Goal: Check status

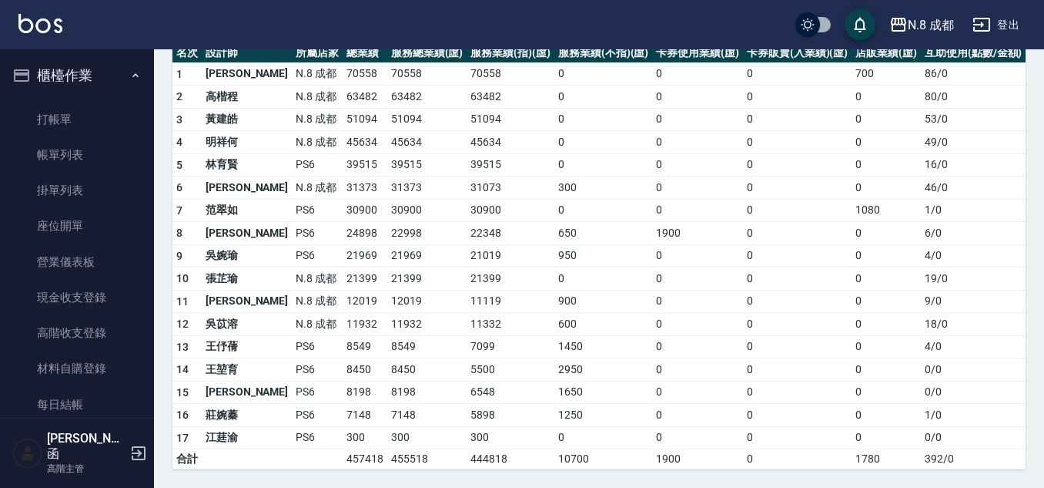
scroll to position [1001, 0]
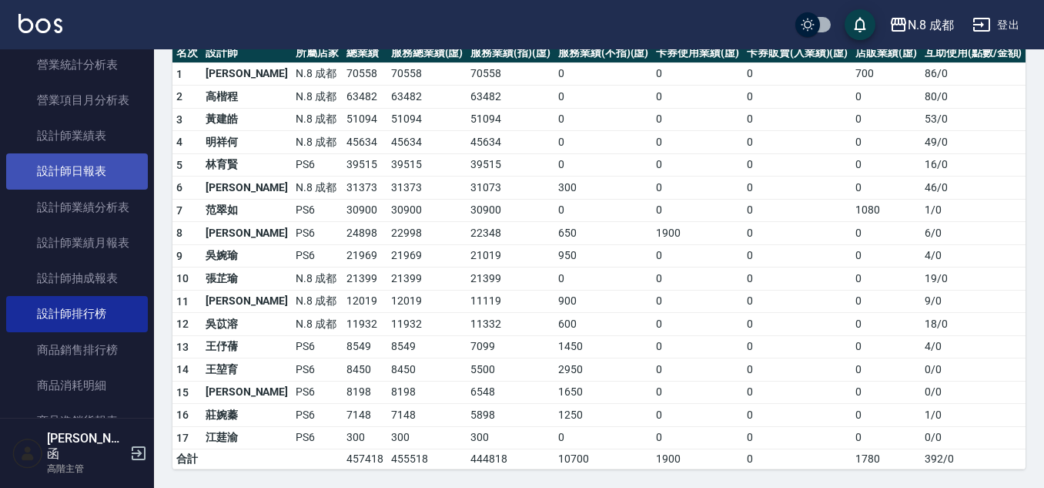
click at [113, 181] on link "設計師日報表" at bounding box center [77, 170] width 142 height 35
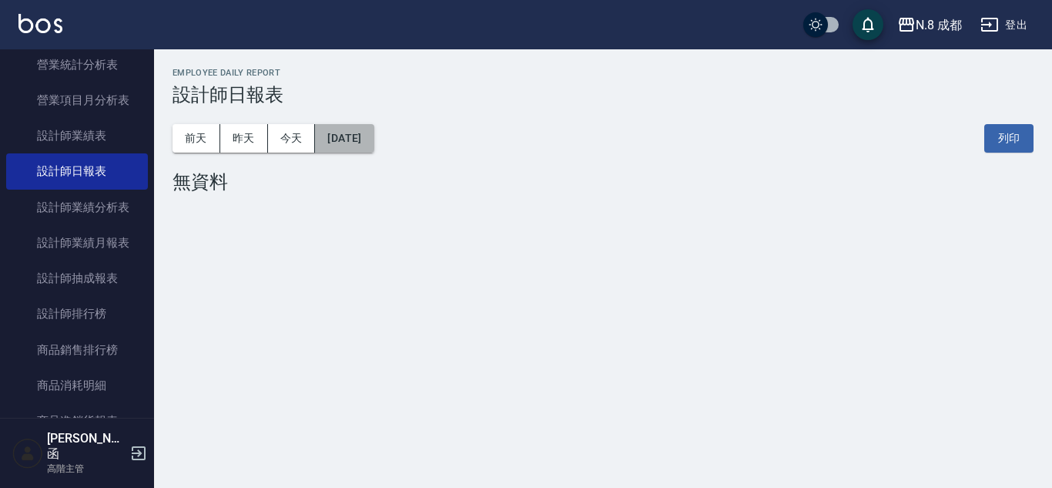
click at [357, 149] on button "[DATE]" at bounding box center [344, 138] width 59 height 28
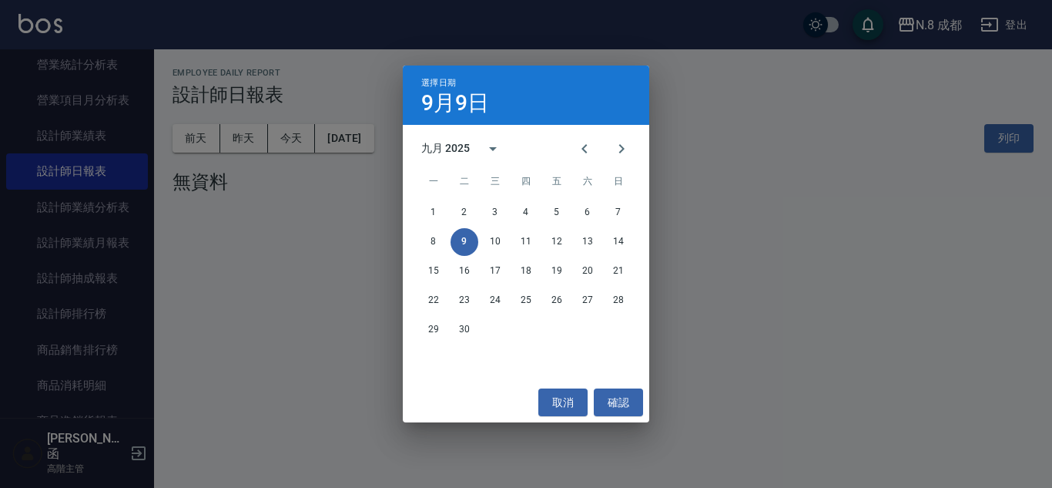
click at [285, 150] on div "選擇日期 [DATE] 九月 2025 一 二 三 四 五 六 日 1 2 3 4 5 6 7 8 9 10 11 12 13 14 15 16 17 18 …" at bounding box center [526, 244] width 1052 height 488
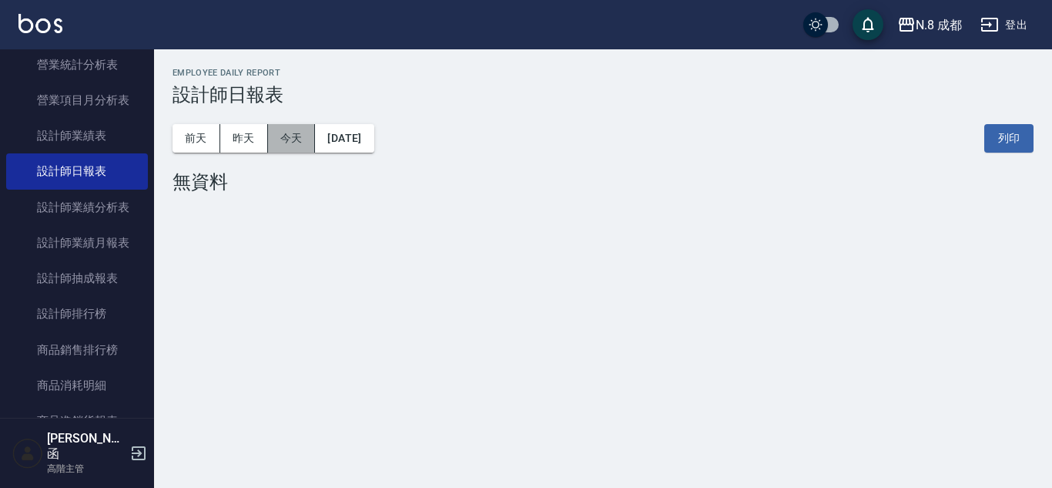
click at [307, 139] on button "今天" at bounding box center [292, 138] width 48 height 28
click at [250, 134] on button "昨天" at bounding box center [244, 138] width 48 height 28
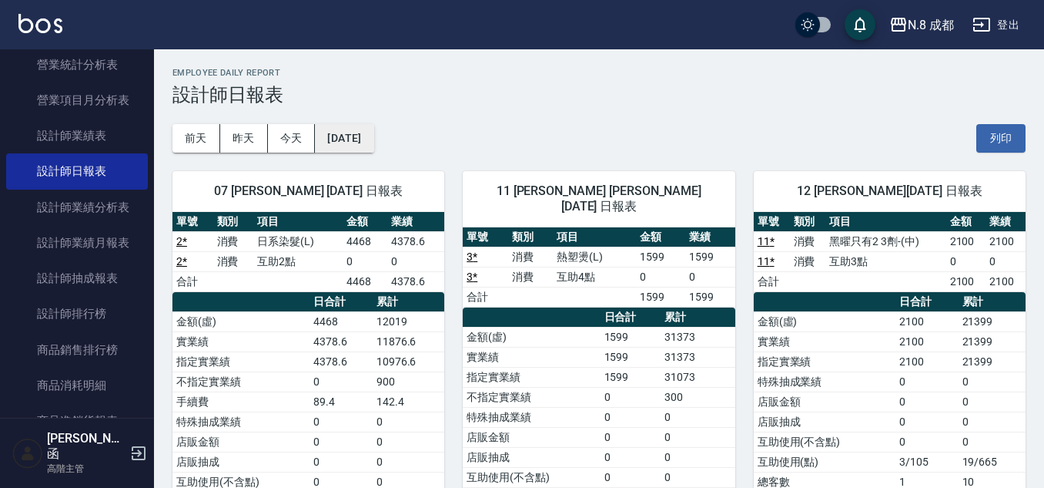
click at [366, 142] on button "[DATE]" at bounding box center [344, 138] width 59 height 28
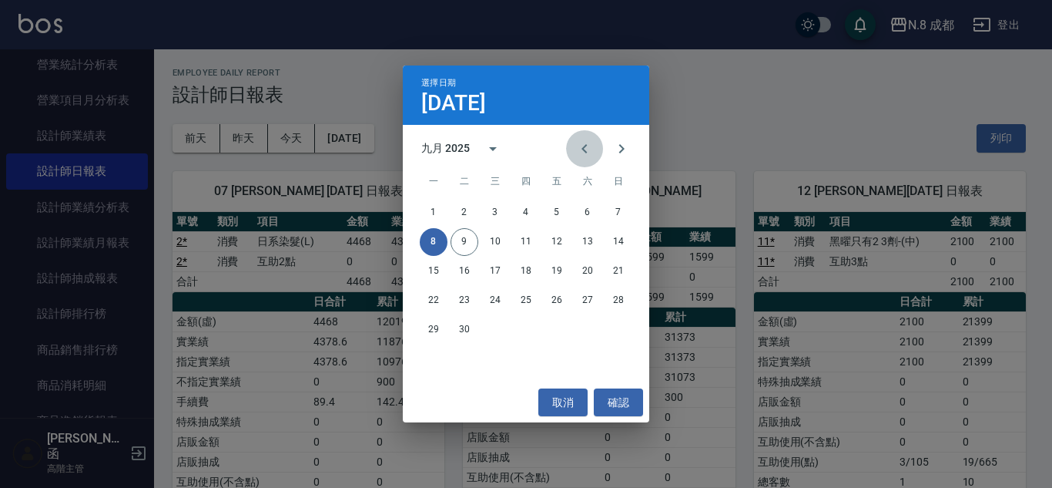
click at [592, 149] on icon "Previous month" at bounding box center [584, 148] width 18 height 18
click at [555, 239] on button "8" at bounding box center [557, 242] width 28 height 28
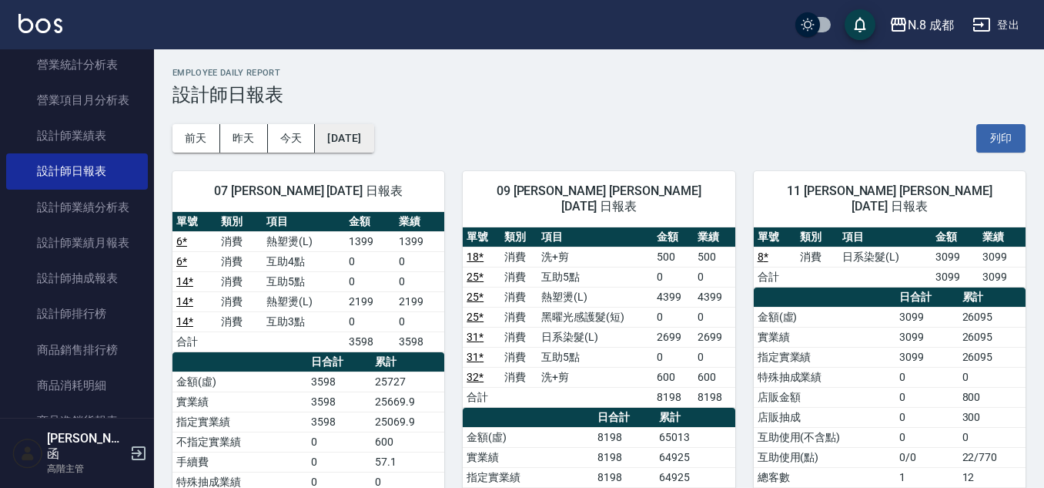
click at [374, 148] on button "[DATE]" at bounding box center [344, 138] width 59 height 28
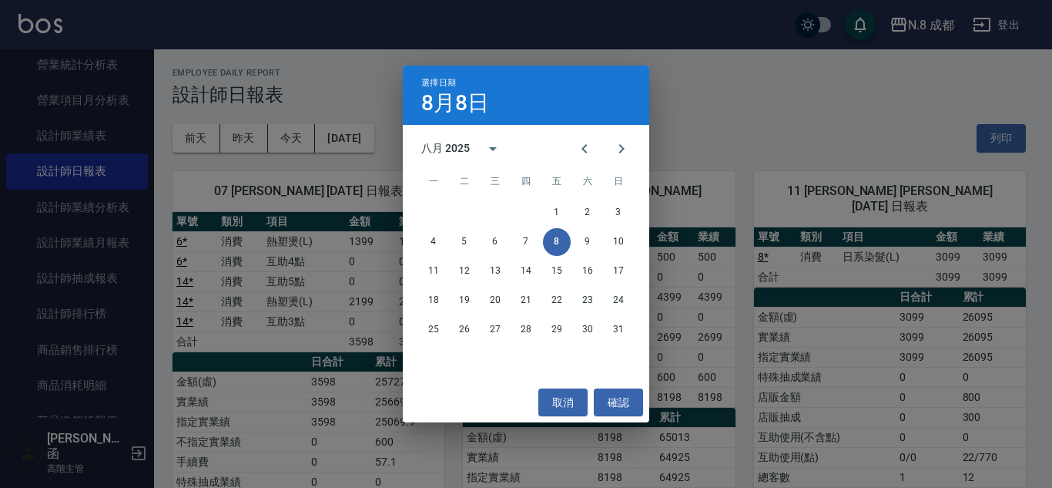
click at [407, 180] on div "一 二 三 四 五 六 日" at bounding box center [526, 181] width 246 height 31
click at [350, 167] on div "選擇日期 [DATE] 八月 2025 一 二 三 四 五 六 日 1 2 3 4 5 6 7 8 9 10 11 12 13 14 15 16 17 18 …" at bounding box center [526, 244] width 1052 height 488
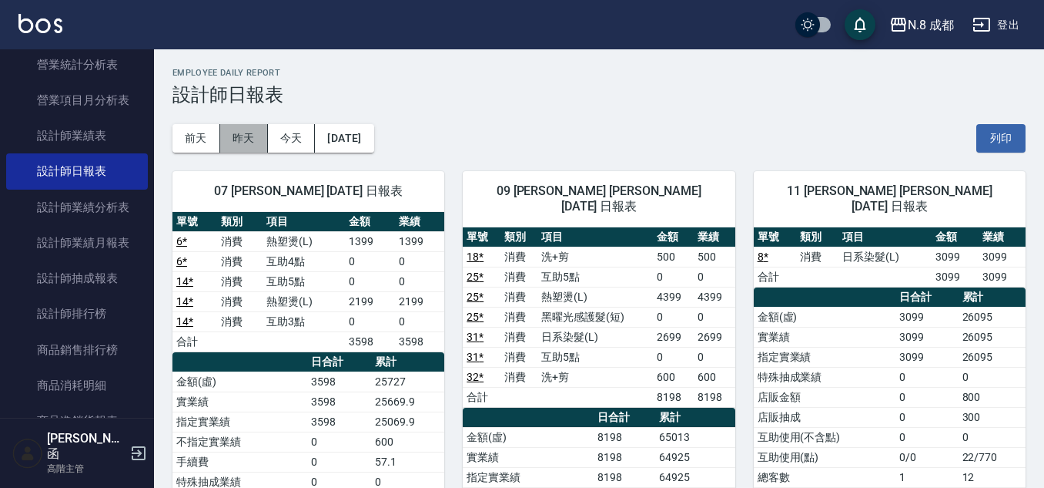
click at [236, 143] on button "昨天" at bounding box center [244, 138] width 48 height 28
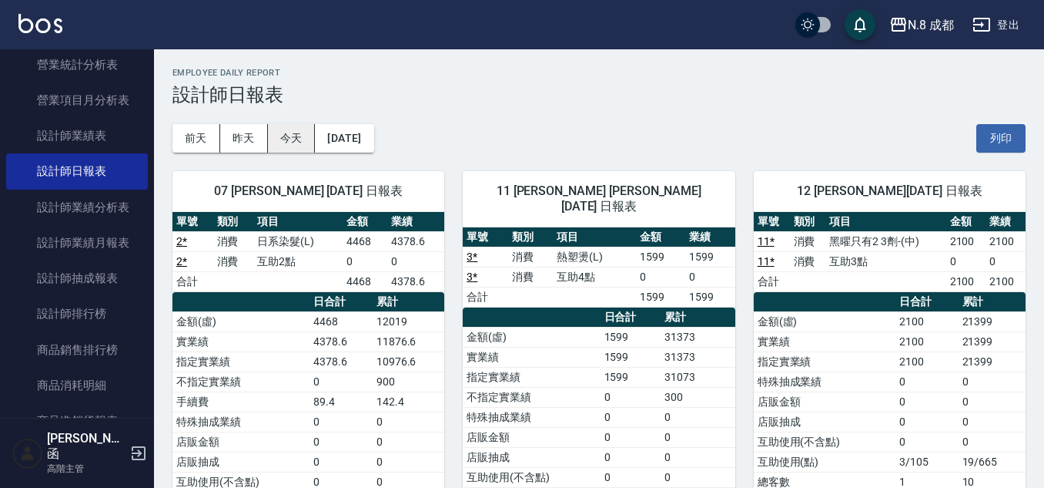
click at [297, 133] on button "今天" at bounding box center [292, 138] width 48 height 28
